Goal: Information Seeking & Learning: Learn about a topic

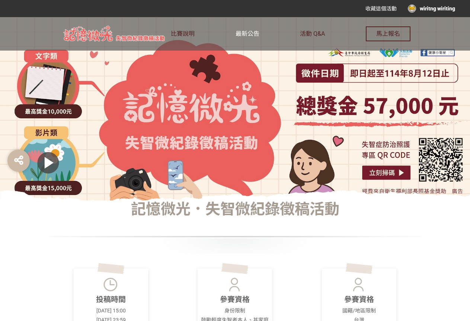
click at [256, 31] on span "最新公告" at bounding box center [247, 33] width 24 height 7
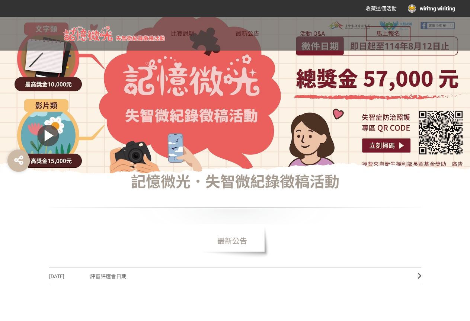
scroll to position [149, 0]
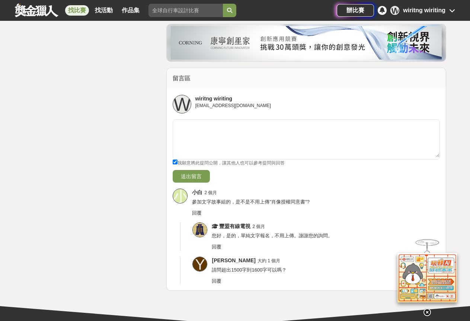
scroll to position [1751, 0]
